Goal: Information Seeking & Learning: Learn about a topic

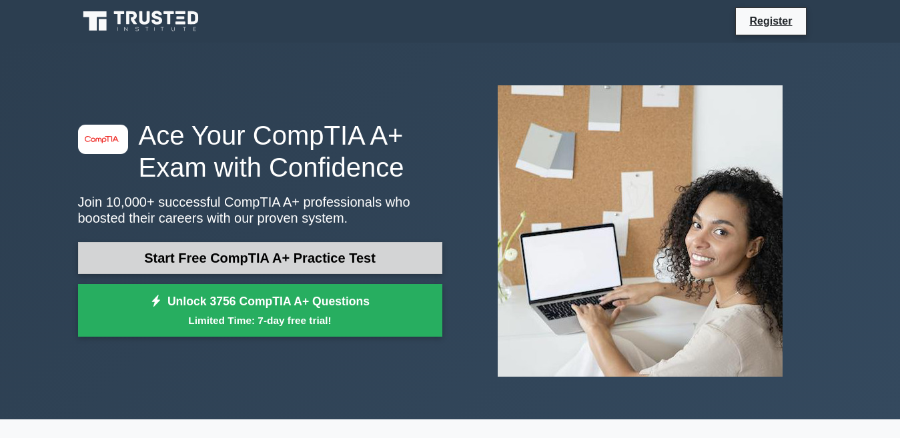
click at [315, 263] on link "Start Free CompTIA A+ Practice Test" at bounding box center [260, 258] width 364 height 32
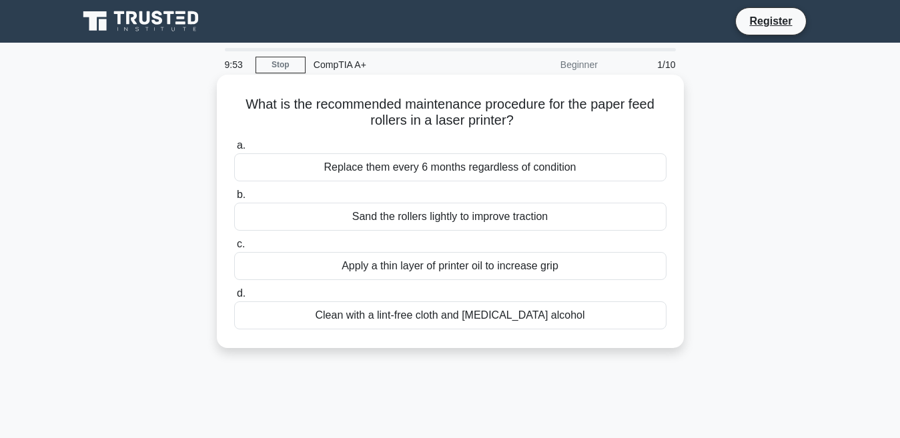
click at [379, 213] on div "Sand the rollers lightly to improve traction" at bounding box center [450, 217] width 432 height 28
click at [234, 199] on input "b. Sand the rollers lightly to improve traction" at bounding box center [234, 195] width 0 height 9
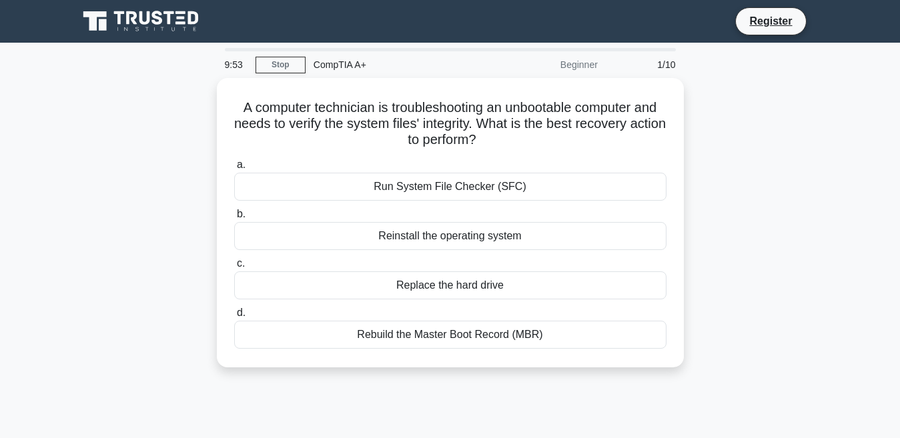
click at [379, 213] on label "b. Reinstall the operating system" at bounding box center [450, 228] width 432 height 44
click at [234, 213] on input "b. Reinstall the operating system" at bounding box center [234, 214] width 0 height 9
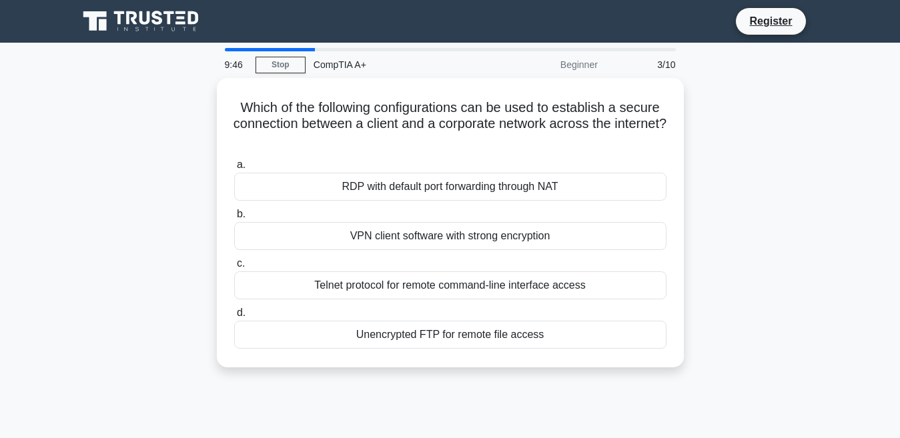
drag, startPoint x: 312, startPoint y: 47, endPoint x: 159, endPoint y: 59, distance: 153.2
click at [159, 59] on main "9:46 Stop CompTIA A+ Beginner 3/10 Which of the following configurations can be…" at bounding box center [450, 382] width 900 height 678
